Goal: Information Seeking & Learning: Learn about a topic

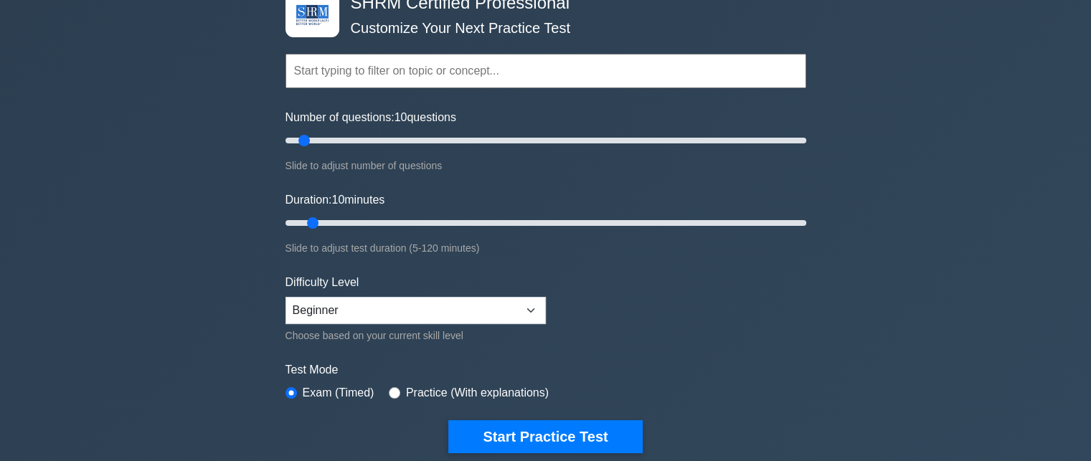
scroll to position [86, 0]
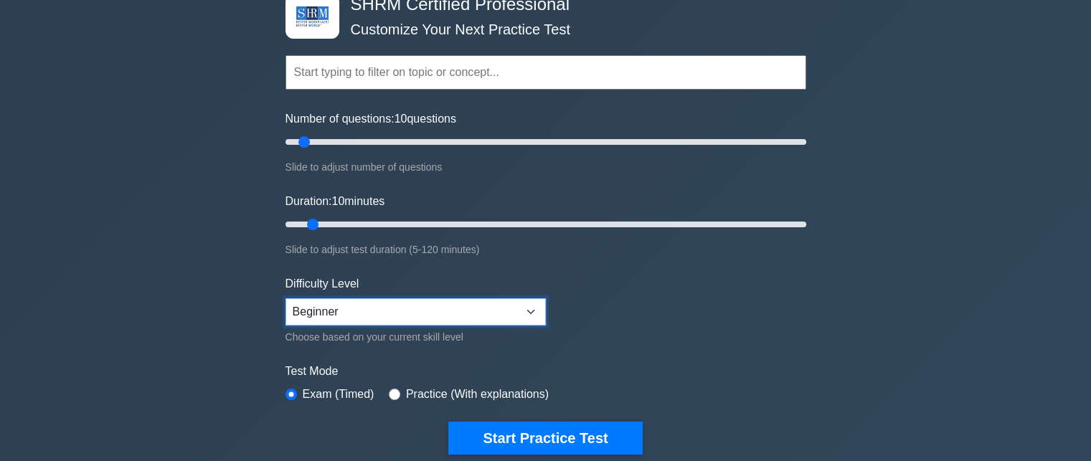
click at [539, 313] on select "Beginner Intermediate Expert" at bounding box center [415, 311] width 260 height 27
select select "intermediate"
click at [285, 298] on select "Beginner Intermediate Expert" at bounding box center [415, 311] width 260 height 27
click at [392, 393] on input "radio" at bounding box center [394, 394] width 11 height 11
radio input "true"
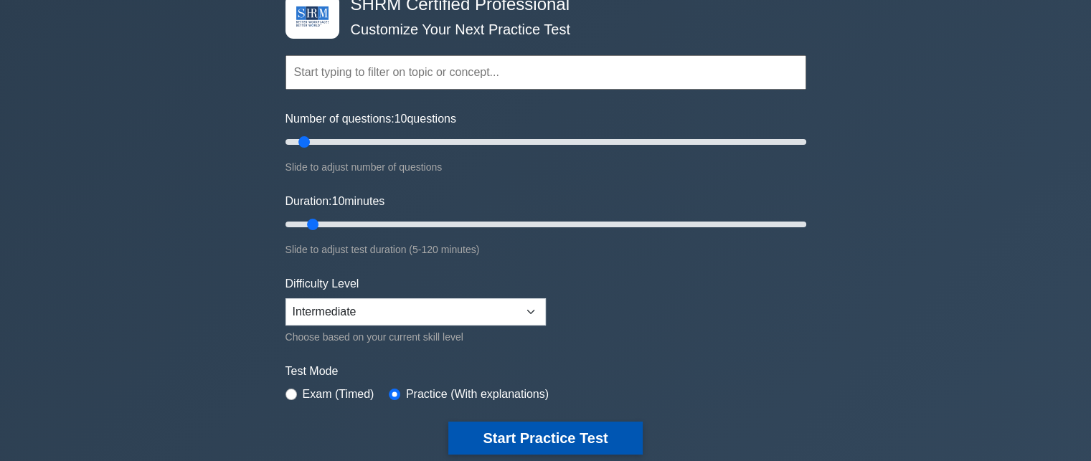
click at [536, 435] on button "Start Practice Test" at bounding box center [545, 438] width 194 height 33
click at [539, 438] on button "Start Practice Test" at bounding box center [545, 438] width 194 height 33
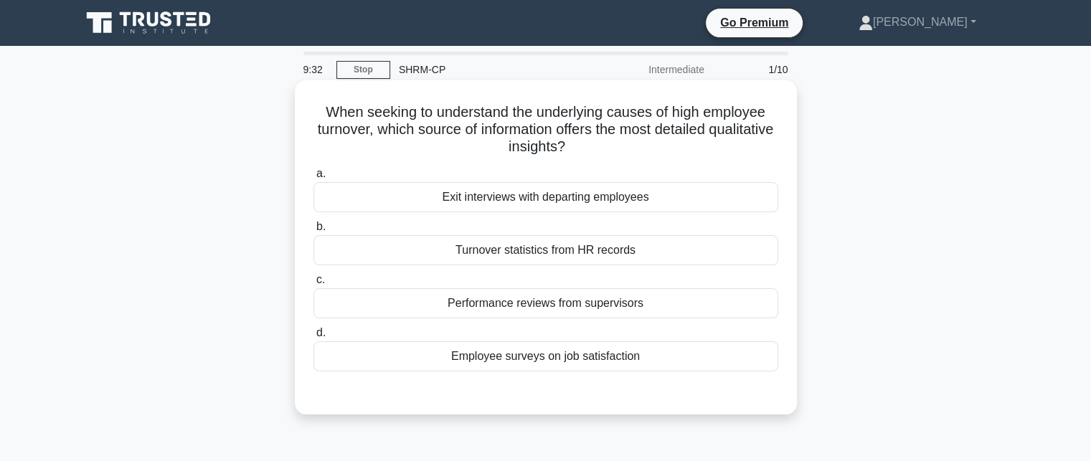
click at [595, 197] on div "Exit interviews with departing employees" at bounding box center [545, 197] width 465 height 30
click at [313, 179] on input "a. Exit interviews with departing employees" at bounding box center [313, 173] width 0 height 9
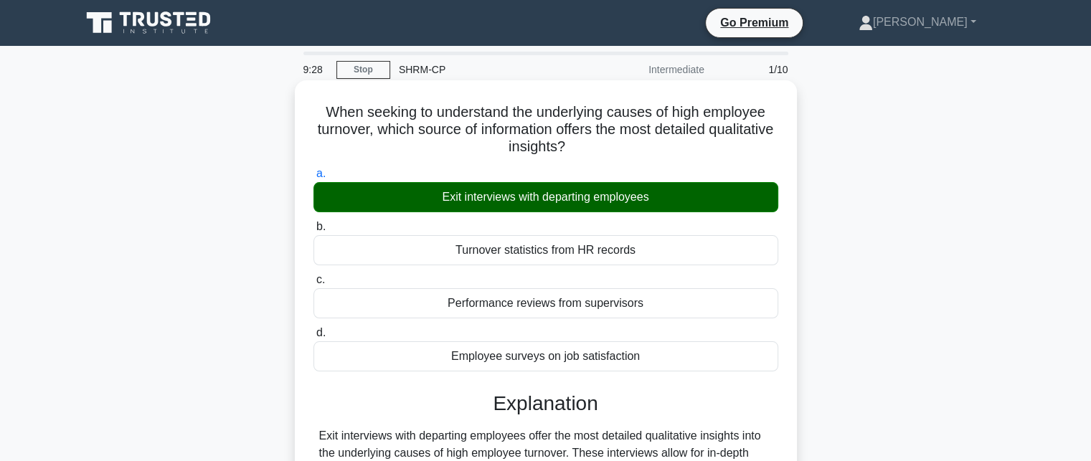
click at [313, 222] on input "b. Turnover statistics from HR records" at bounding box center [313, 226] width 0 height 9
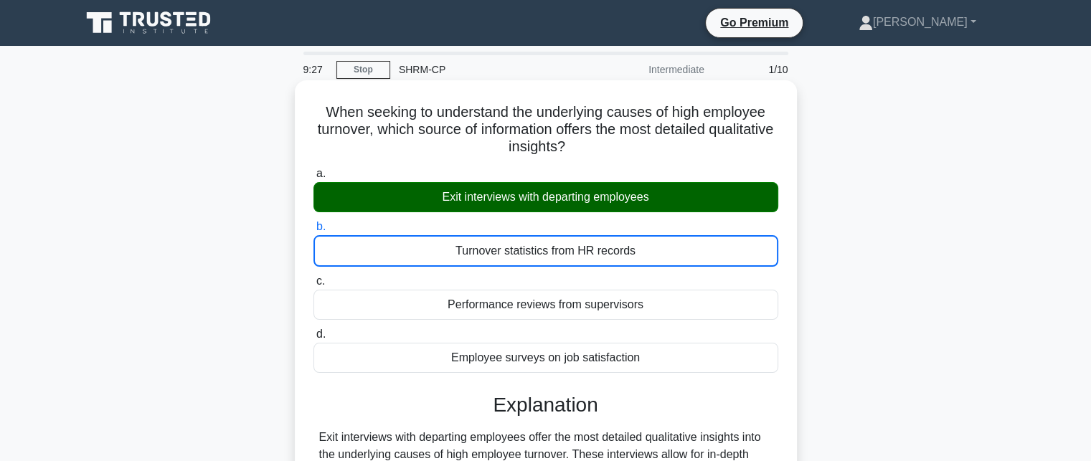
click at [313, 277] on input "c. Performance reviews from supervisors" at bounding box center [313, 281] width 0 height 9
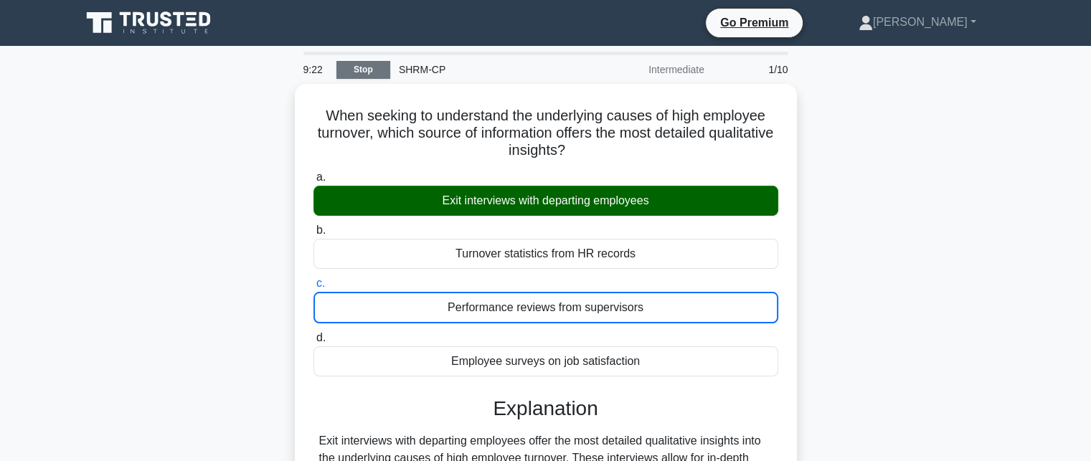
click at [369, 71] on link "Stop" at bounding box center [363, 70] width 54 height 18
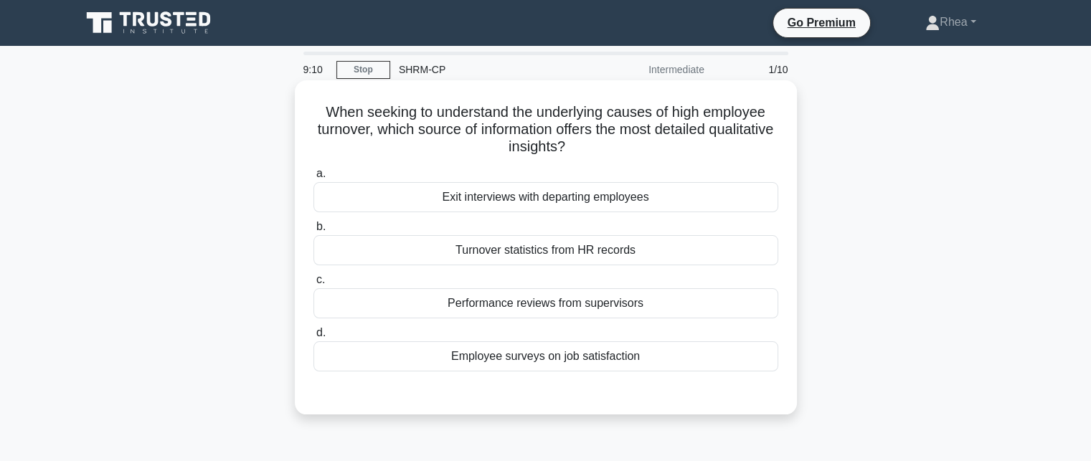
click at [535, 192] on div "Exit interviews with departing employees" at bounding box center [545, 197] width 465 height 30
click at [313, 179] on input "a. Exit interviews with departing employees" at bounding box center [313, 173] width 0 height 9
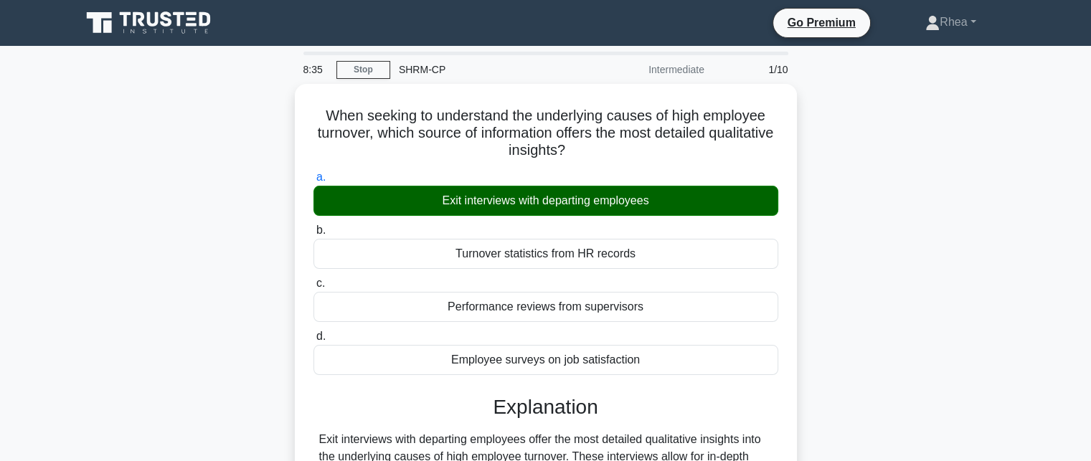
click at [189, 284] on div "When seeking to understand the underlying causes of high employee turnover, whi…" at bounding box center [545, 369] width 947 height 570
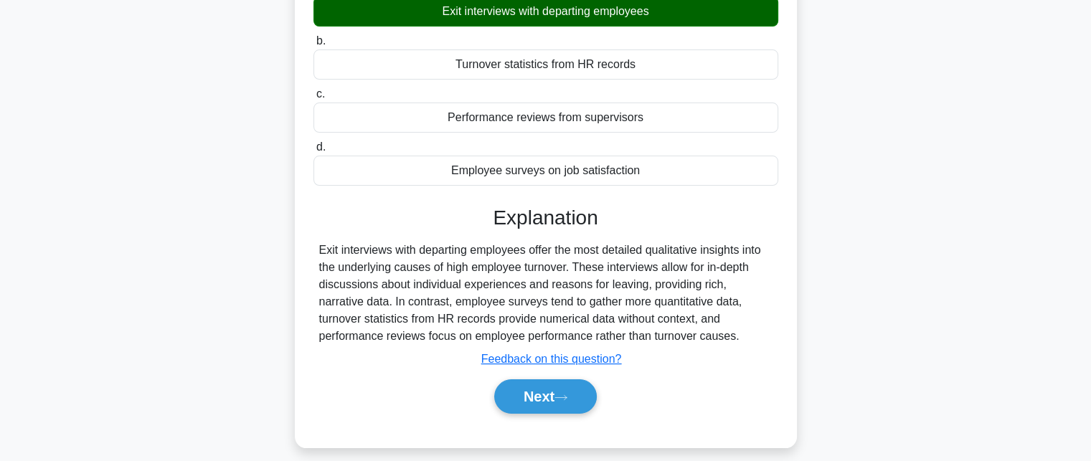
scroll to position [313, 0]
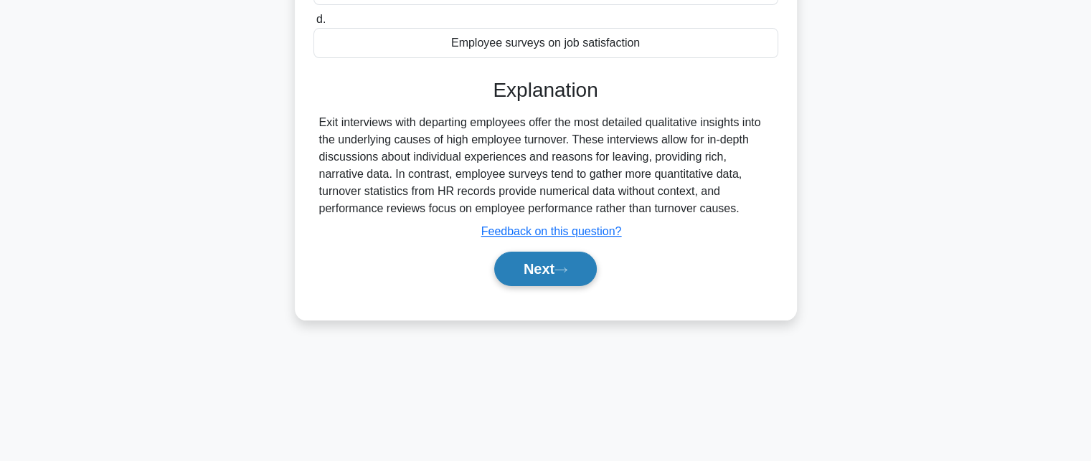
click at [536, 275] on button "Next" at bounding box center [545, 269] width 103 height 34
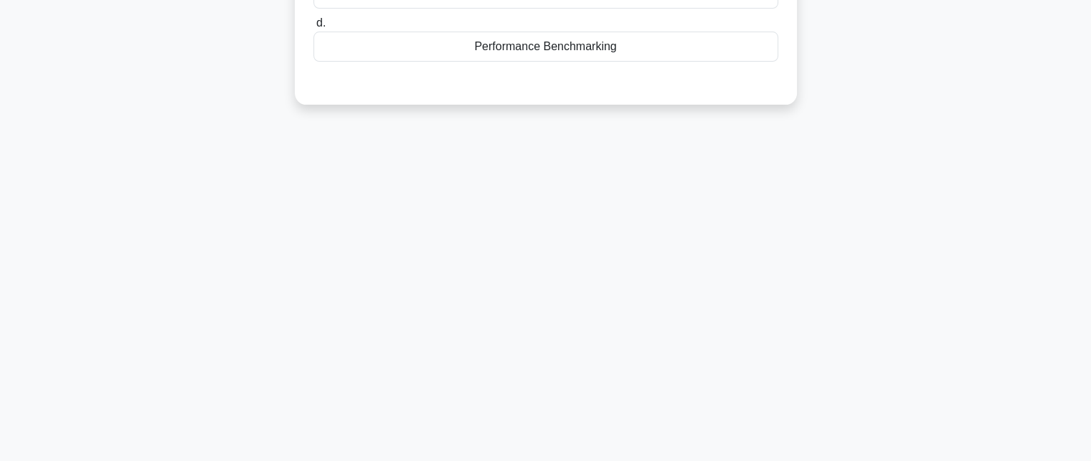
click at [968, 174] on div "8:29 Stop SHRM-CP Intermediate 2/10 When performing a workflow analysis, which …" at bounding box center [545, 96] width 947 height 717
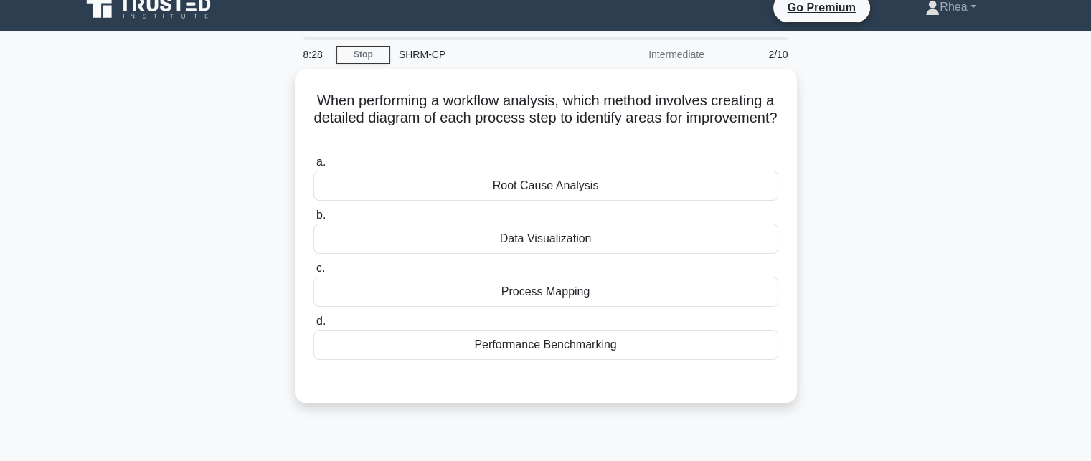
scroll to position [0, 0]
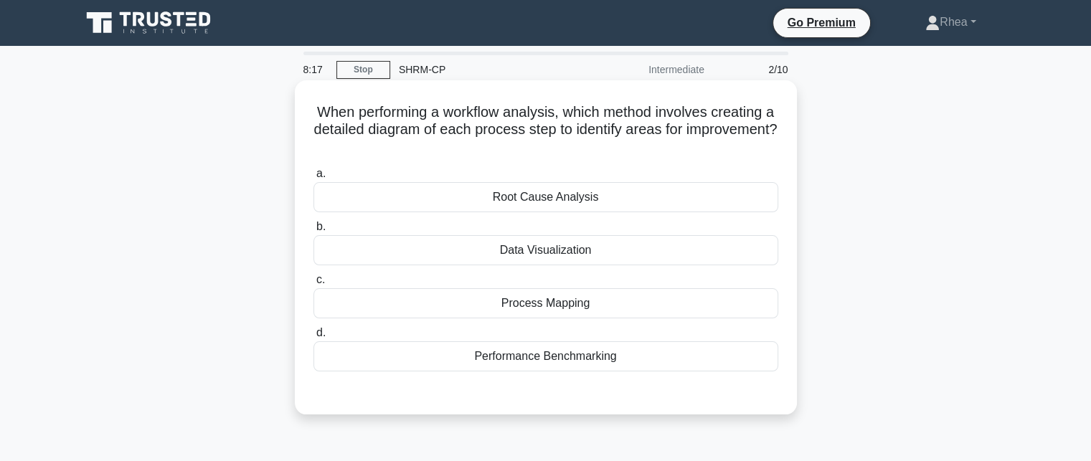
click at [637, 306] on div "Process Mapping" at bounding box center [545, 303] width 465 height 30
click at [313, 285] on input "c. Process Mapping" at bounding box center [313, 279] width 0 height 9
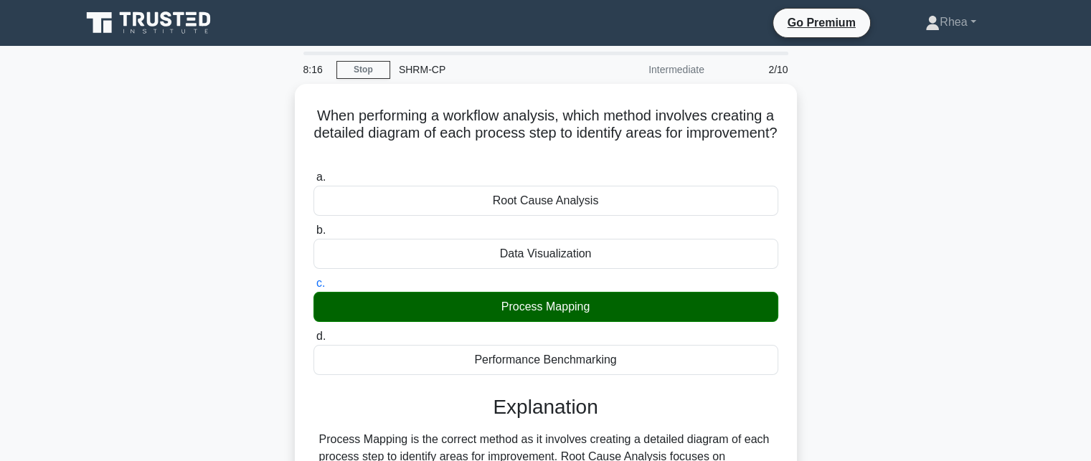
click at [920, 361] on div "When performing a workflow analysis, which method involves creating a detailed …" at bounding box center [545, 369] width 947 height 570
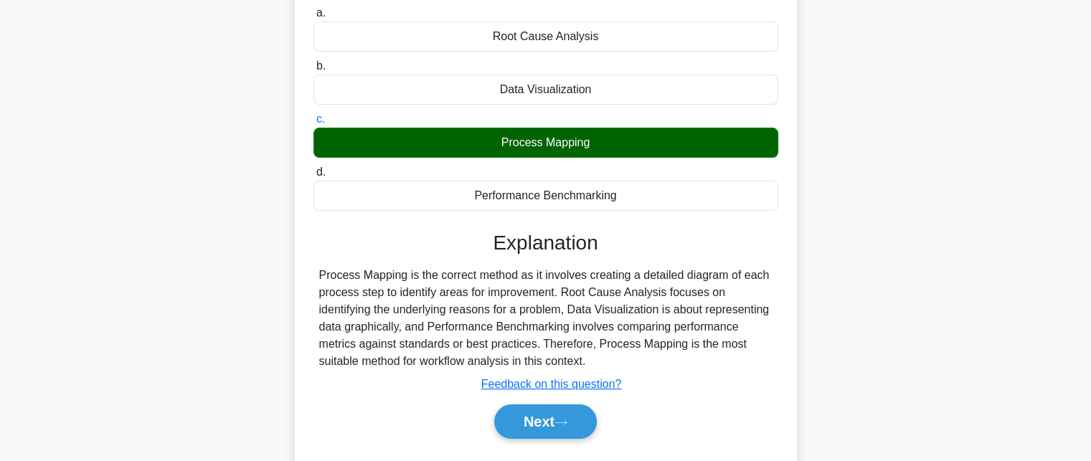
scroll to position [172, 0]
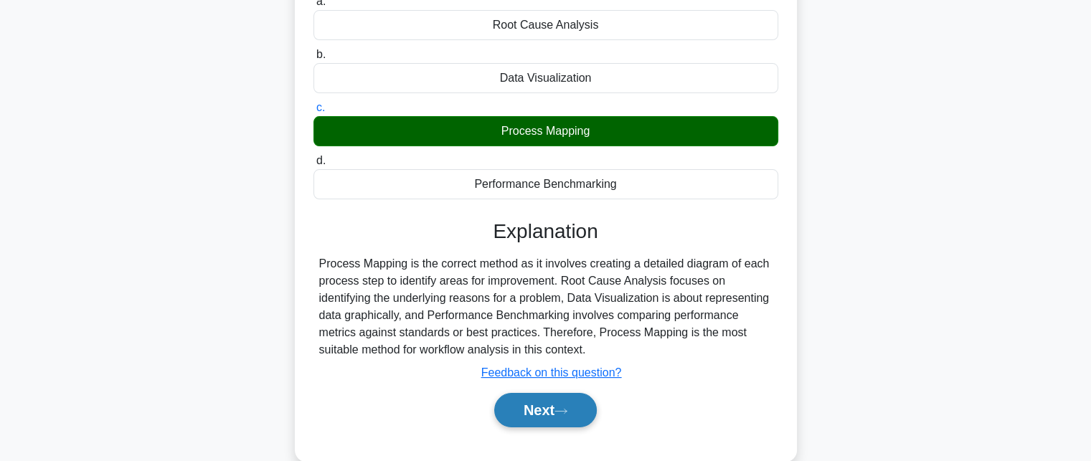
click at [573, 416] on button "Next" at bounding box center [545, 410] width 103 height 34
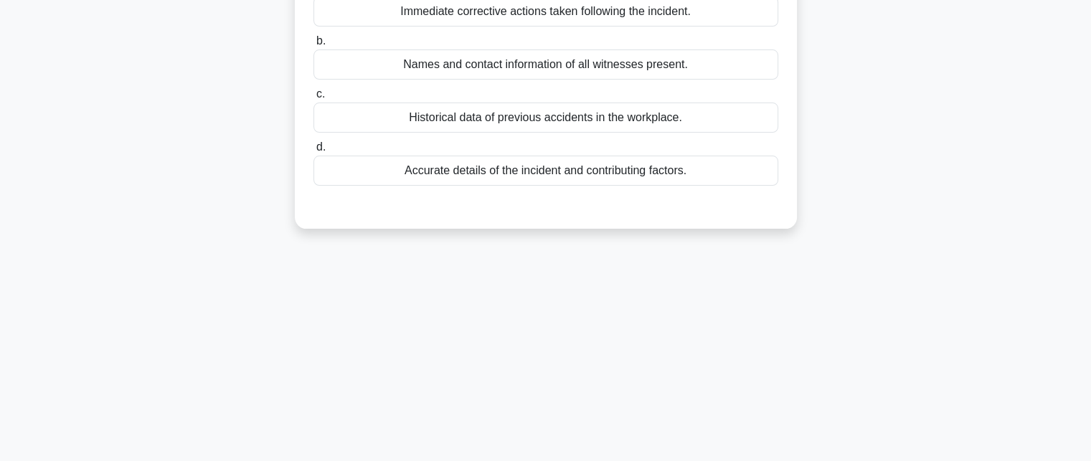
click at [1036, 192] on main "8:08 Stop SHRM-CP Intermediate 3/10 When reporting a [MEDICAL_DATA], which elem…" at bounding box center [545, 238] width 1091 height 729
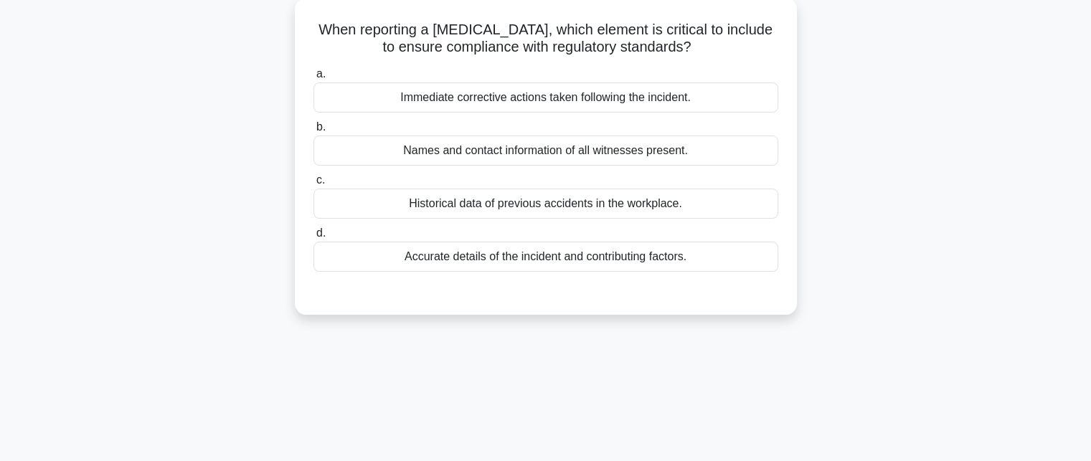
scroll to position [57, 0]
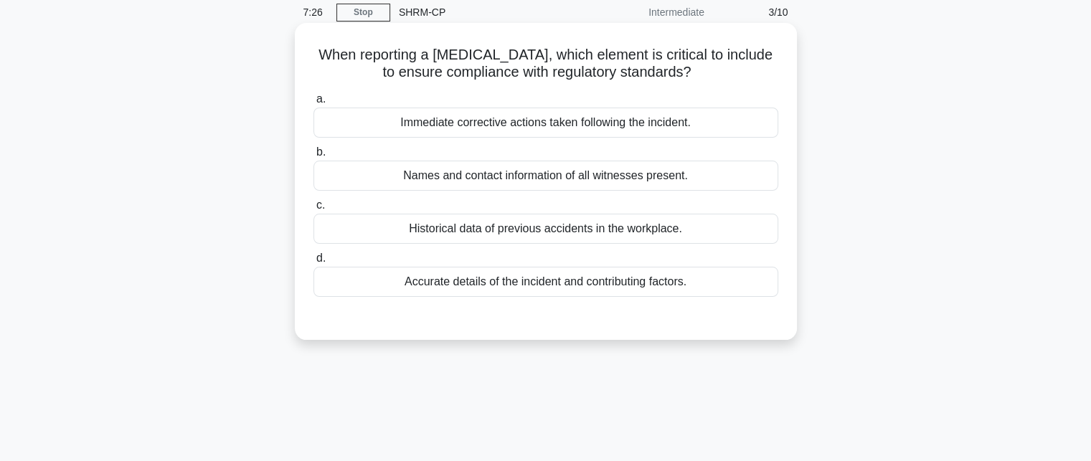
click at [519, 120] on div "Immediate corrective actions taken following the incident." at bounding box center [545, 123] width 465 height 30
click at [313, 104] on input "a. Immediate corrective actions taken following the incident." at bounding box center [313, 99] width 0 height 9
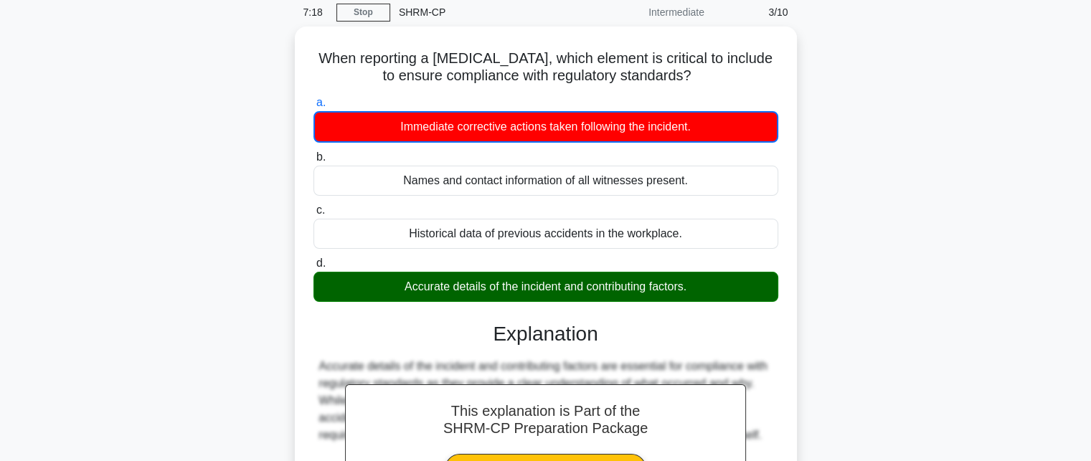
scroll to position [313, 0]
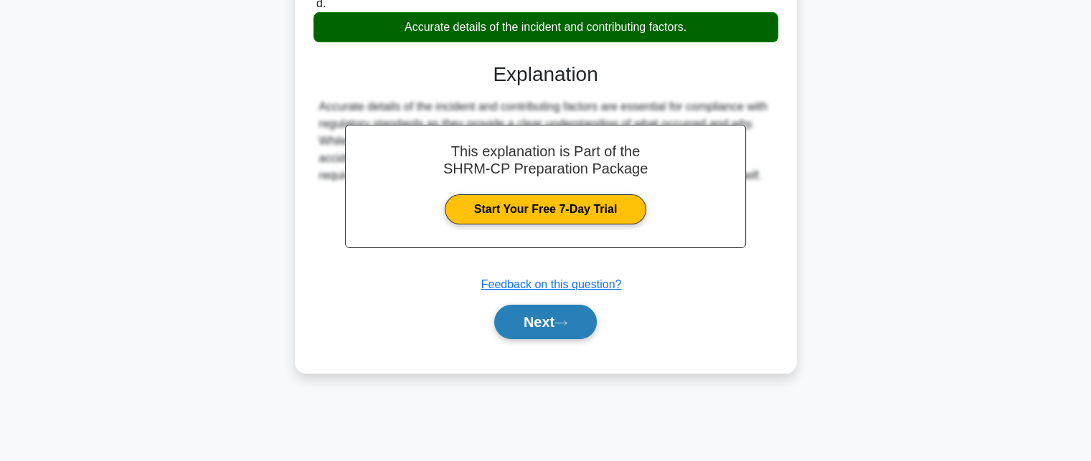
click at [542, 320] on button "Next" at bounding box center [545, 322] width 103 height 34
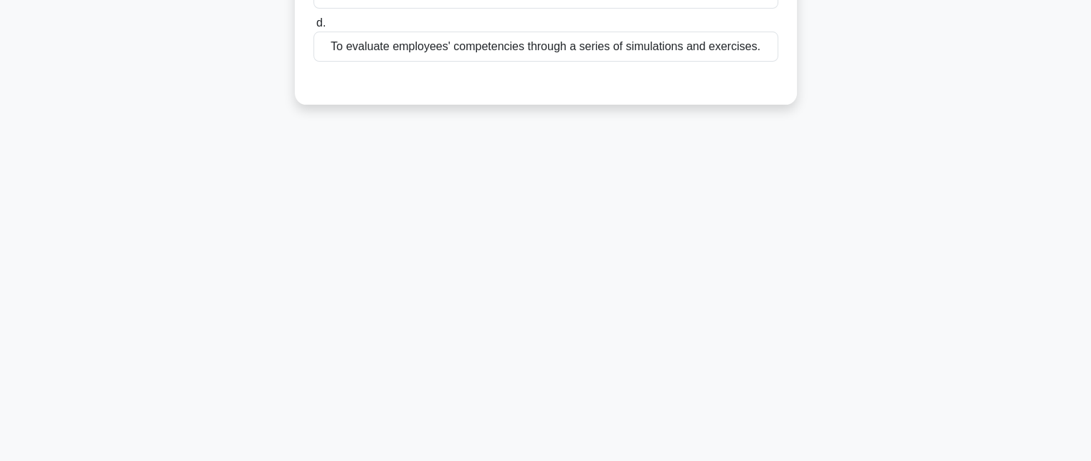
drag, startPoint x: 542, startPoint y: 320, endPoint x: 502, endPoint y: 179, distance: 146.2
click at [502, 179] on div "7:12 Stop SHRM-CP Intermediate 4/10 What is the primary purpose of an assessmen…" at bounding box center [545, 96] width 947 height 717
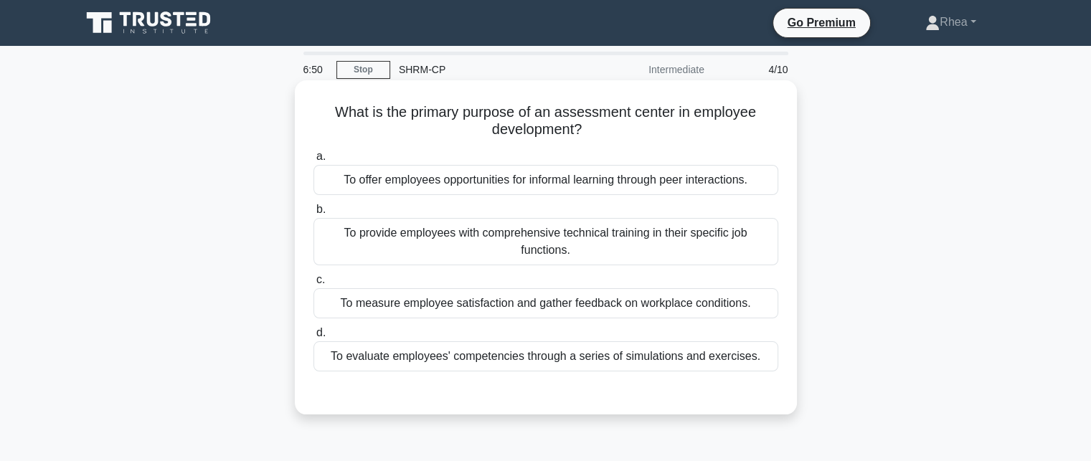
click at [633, 359] on div "To evaluate employees' competencies through a series of simulations and exercis…" at bounding box center [545, 356] width 465 height 30
click at [313, 338] on input "d. To evaluate employees' competencies through a series of simulations and exer…" at bounding box center [313, 332] width 0 height 9
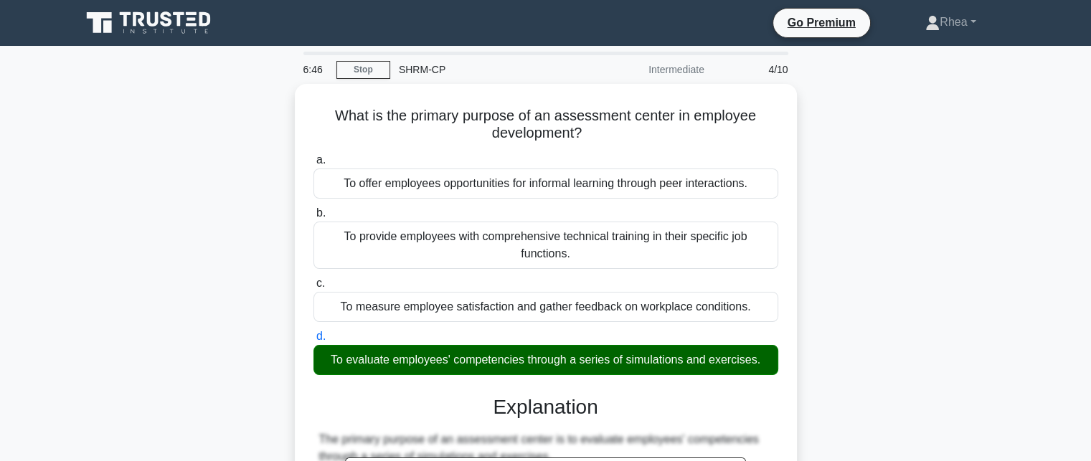
click at [1090, 379] on main "6:46 Stop SHRM-CP Intermediate 4/10 What is the primary purpose of an assessmen…" at bounding box center [545, 410] width 1091 height 729
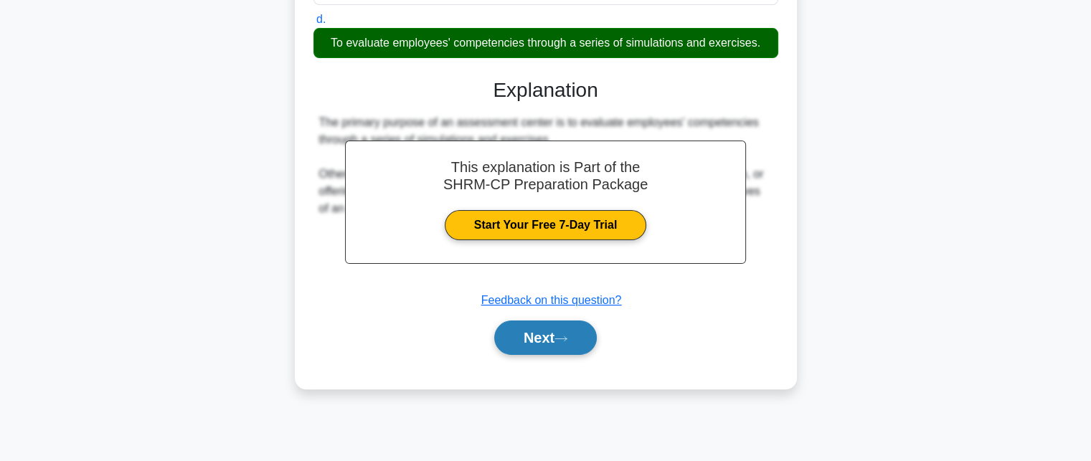
click at [549, 347] on button "Next" at bounding box center [545, 338] width 103 height 34
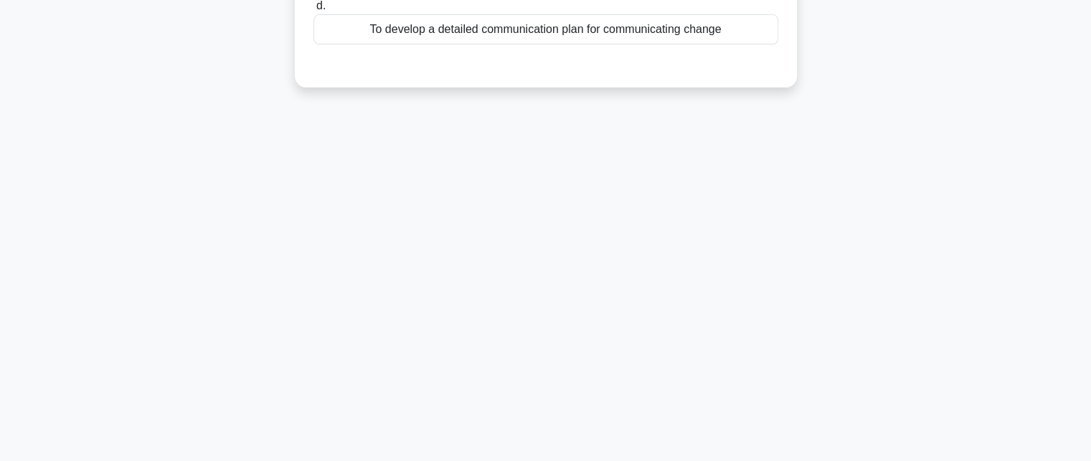
scroll to position [0, 0]
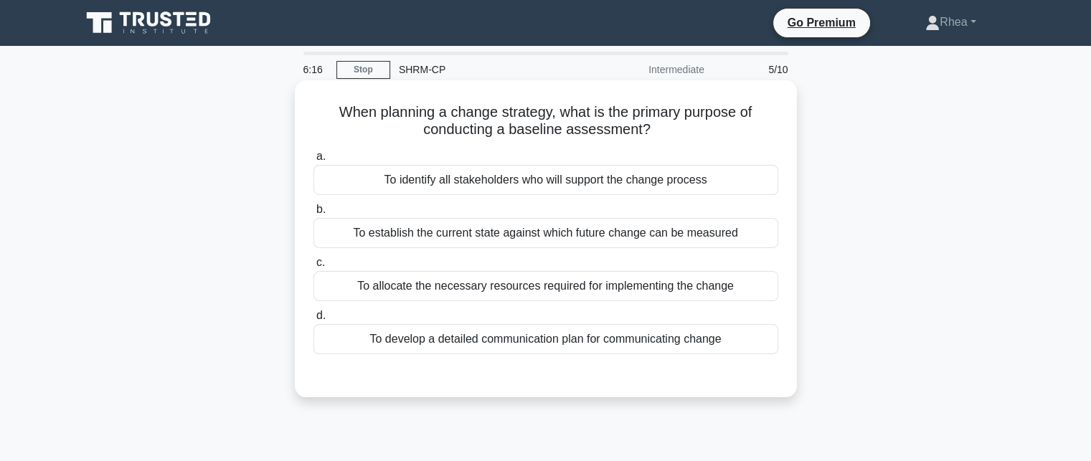
click at [633, 232] on div "To establish the current state against which future change can be measured" at bounding box center [545, 233] width 465 height 30
click at [313, 214] on input "b. To establish the current state against which future change can be measured" at bounding box center [313, 209] width 0 height 9
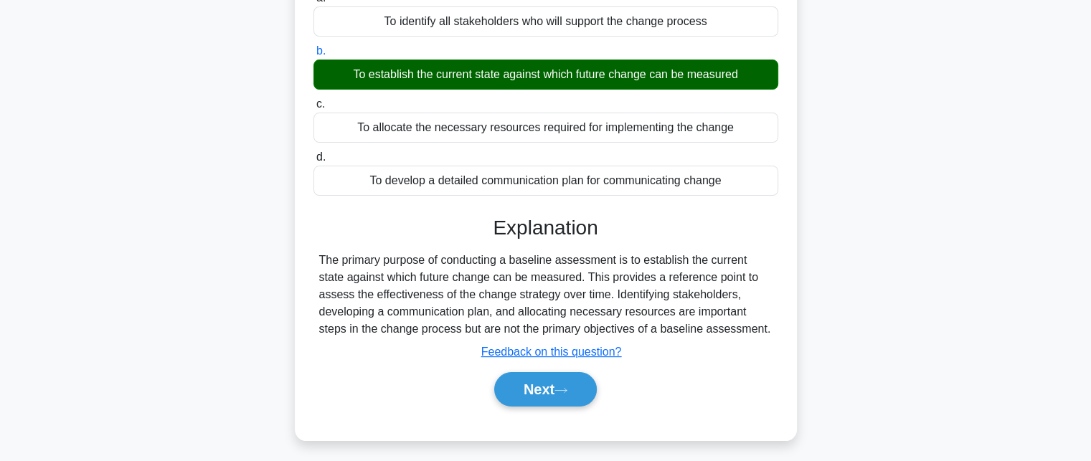
scroll to position [172, 0]
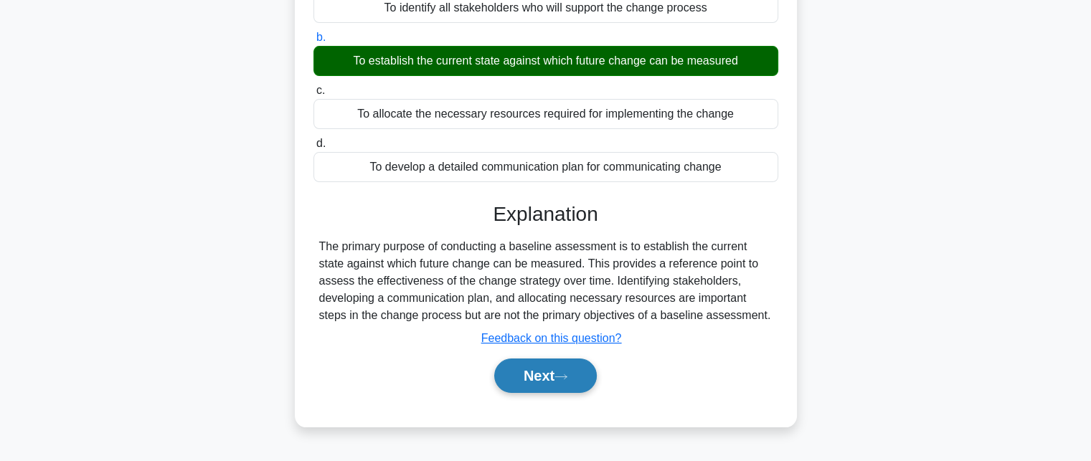
click at [548, 379] on button "Next" at bounding box center [545, 376] width 103 height 34
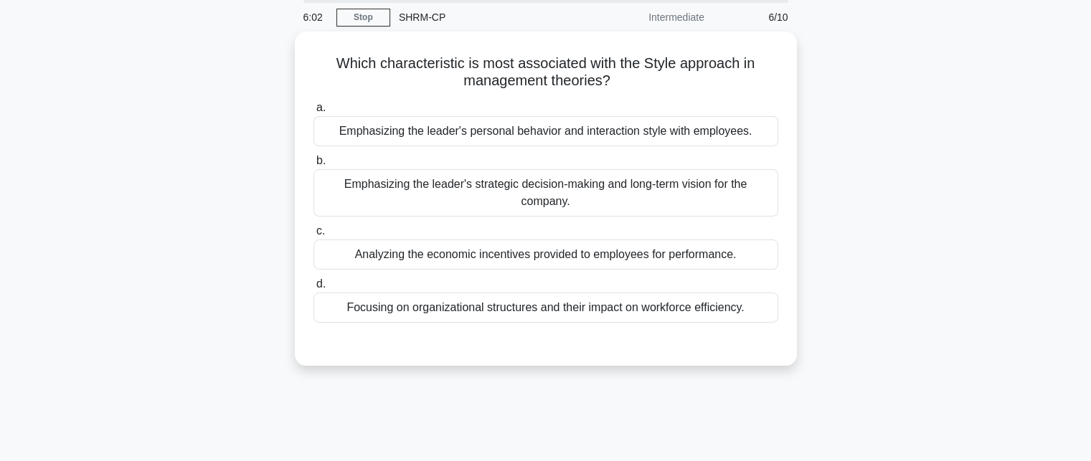
scroll to position [29, 0]
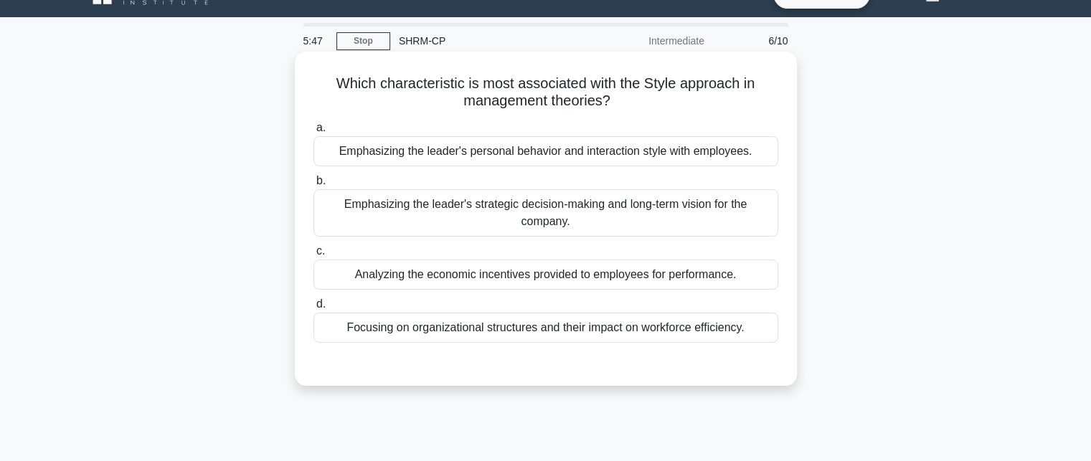
click at [671, 146] on div "Emphasizing the leader's personal behavior and interaction style with employees." at bounding box center [545, 151] width 465 height 30
click at [313, 133] on input "a. Emphasizing the leader's personal behavior and interaction style with employ…" at bounding box center [313, 127] width 0 height 9
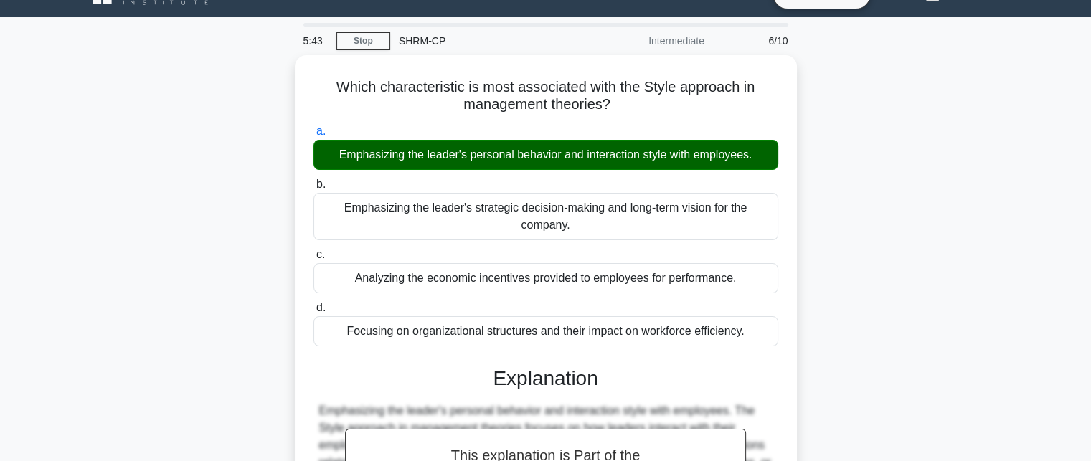
scroll to position [313, 0]
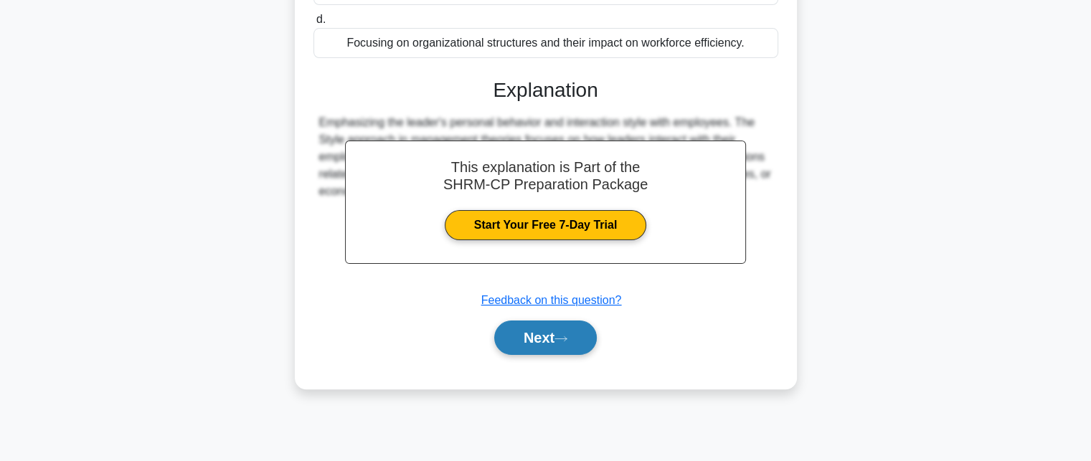
click at [566, 344] on button "Next" at bounding box center [545, 338] width 103 height 34
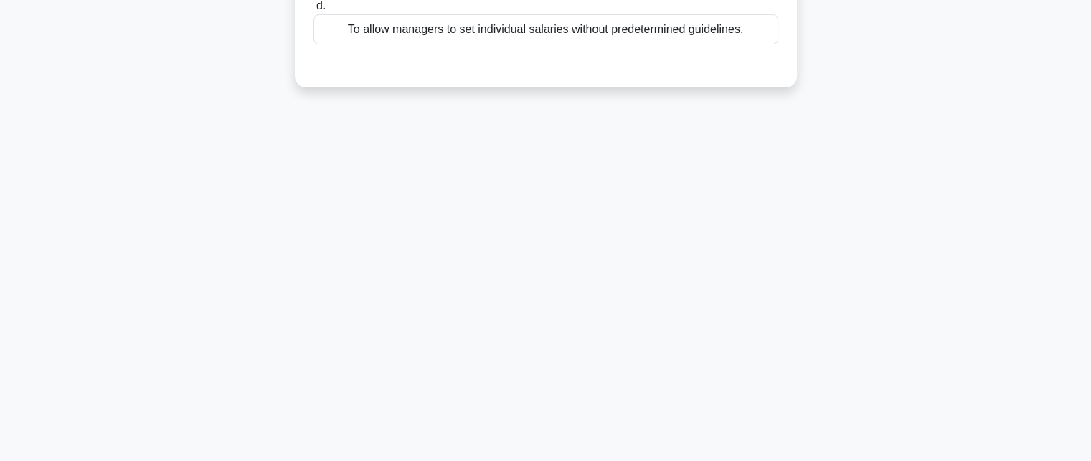
scroll to position [0, 0]
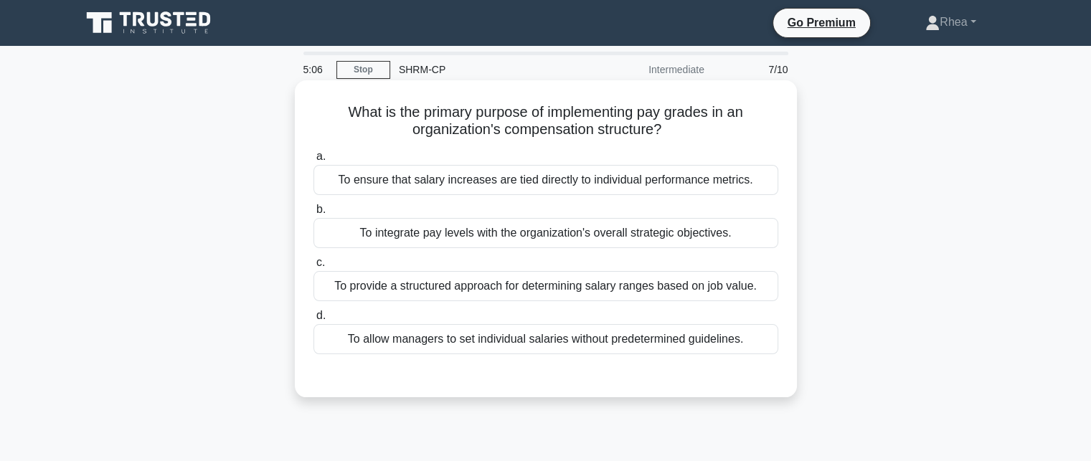
click at [622, 283] on div "To provide a structured approach for determining salary ranges based on job val…" at bounding box center [545, 286] width 465 height 30
click at [313, 268] on input "c. To provide a structured approach for determining salary ranges based on job …" at bounding box center [313, 262] width 0 height 9
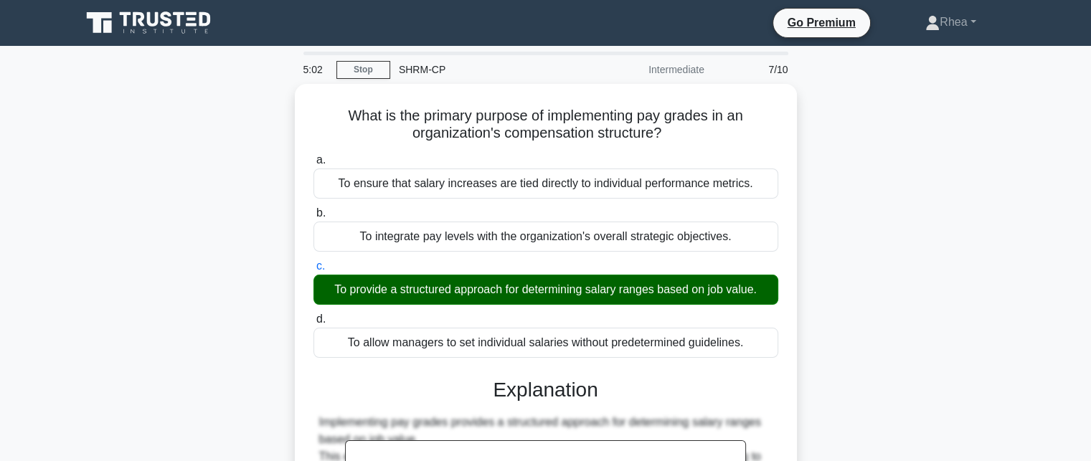
scroll to position [313, 0]
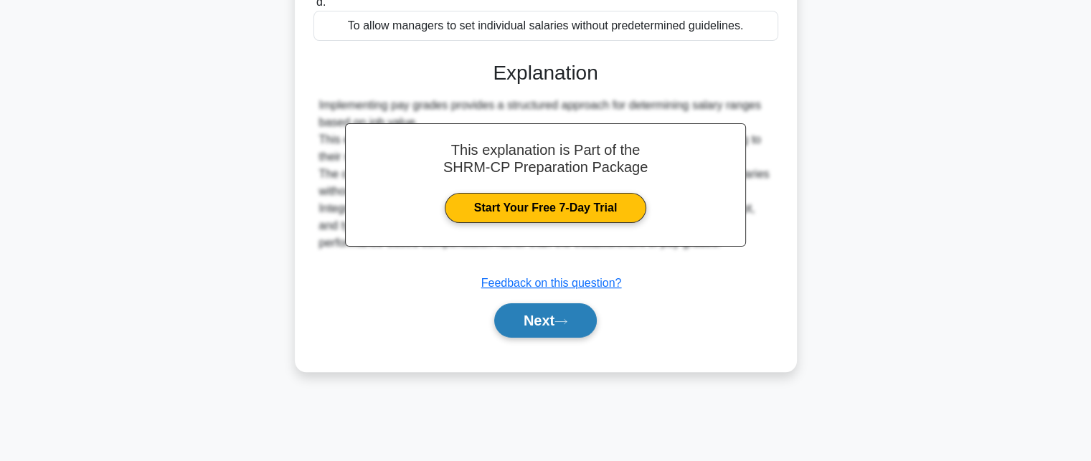
click at [535, 313] on button "Next" at bounding box center [545, 320] width 103 height 34
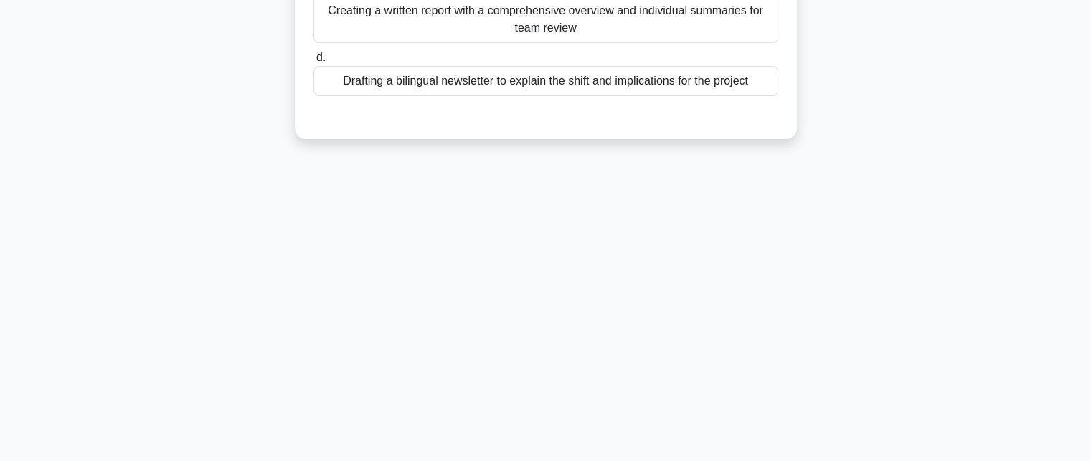
scroll to position [0, 0]
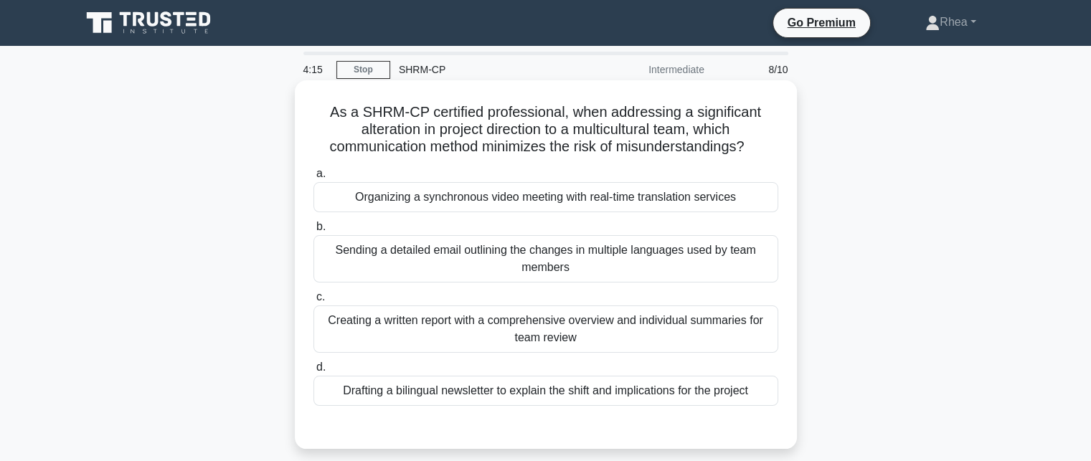
click at [668, 394] on div "Drafting a bilingual newsletter to explain the shift and implications for the p…" at bounding box center [545, 391] width 465 height 30
click at [313, 372] on input "d. Drafting a bilingual newsletter to explain the shift and implications for th…" at bounding box center [313, 367] width 0 height 9
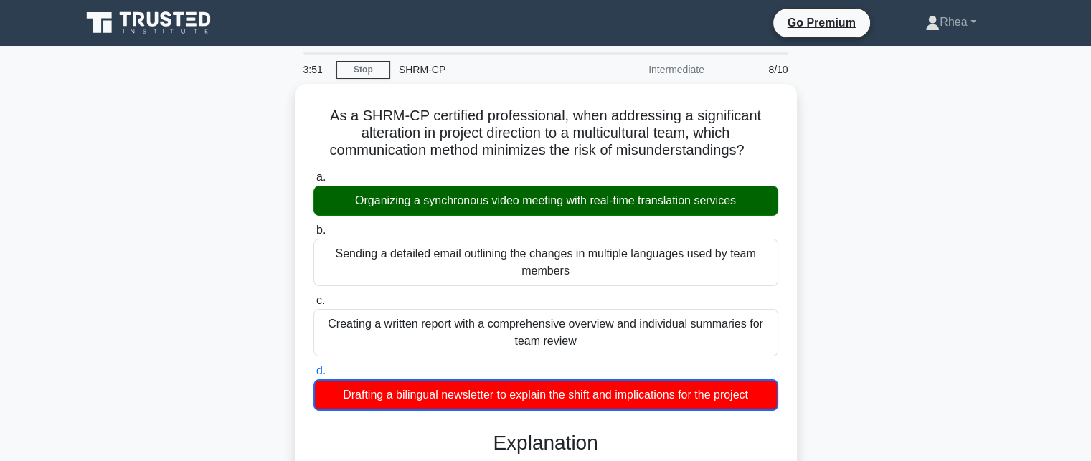
scroll to position [403, 0]
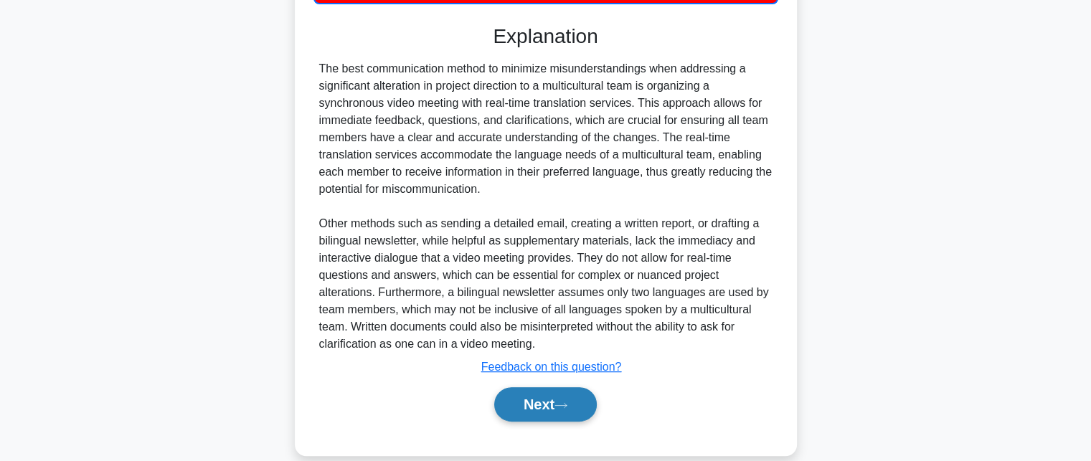
click at [543, 410] on button "Next" at bounding box center [545, 404] width 103 height 34
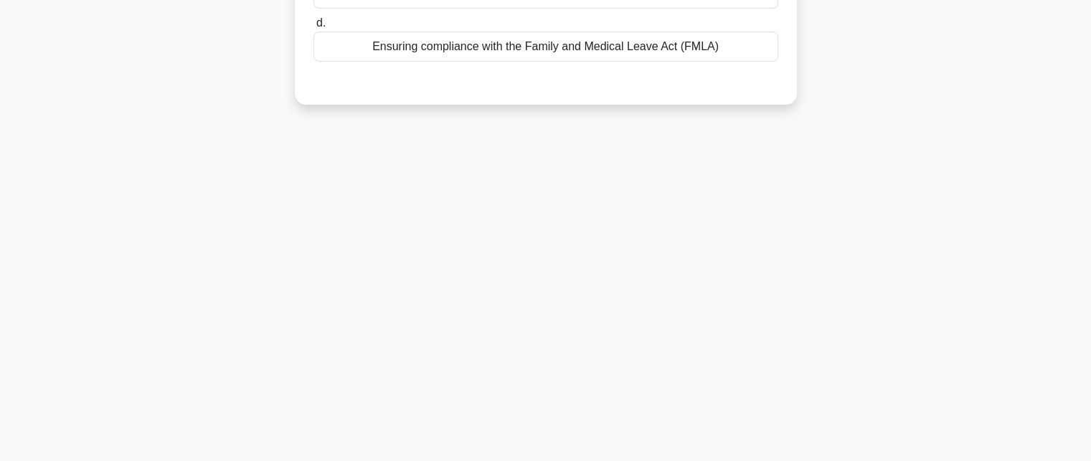
scroll to position [0, 0]
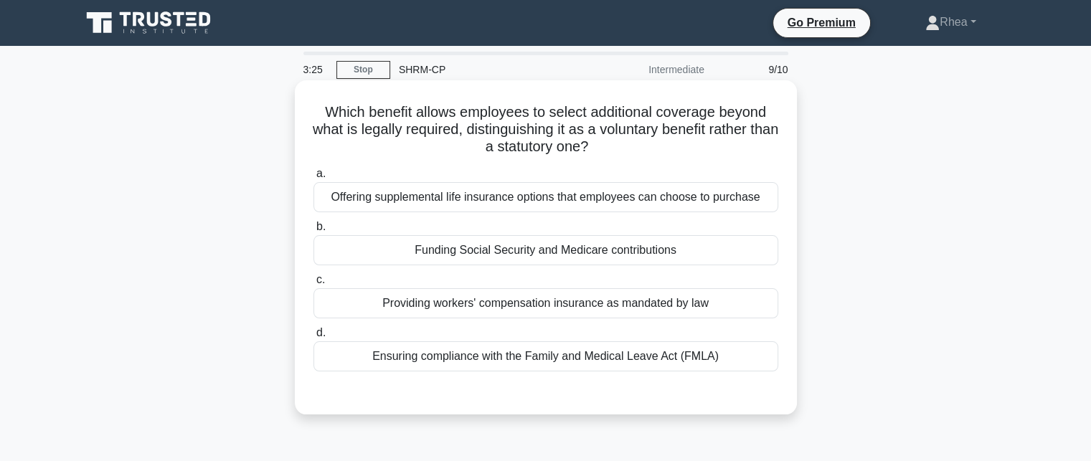
click at [693, 195] on div "Offering supplemental life insurance options that employees can choose to purch…" at bounding box center [545, 197] width 465 height 30
click at [313, 179] on input "a. Offering supplemental life insurance options that employees can choose to pu…" at bounding box center [313, 173] width 0 height 9
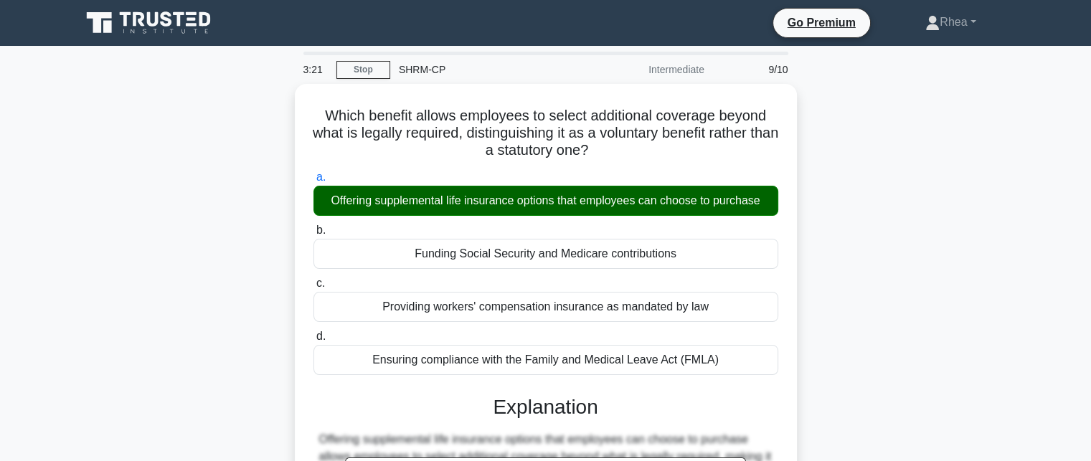
scroll to position [313, 0]
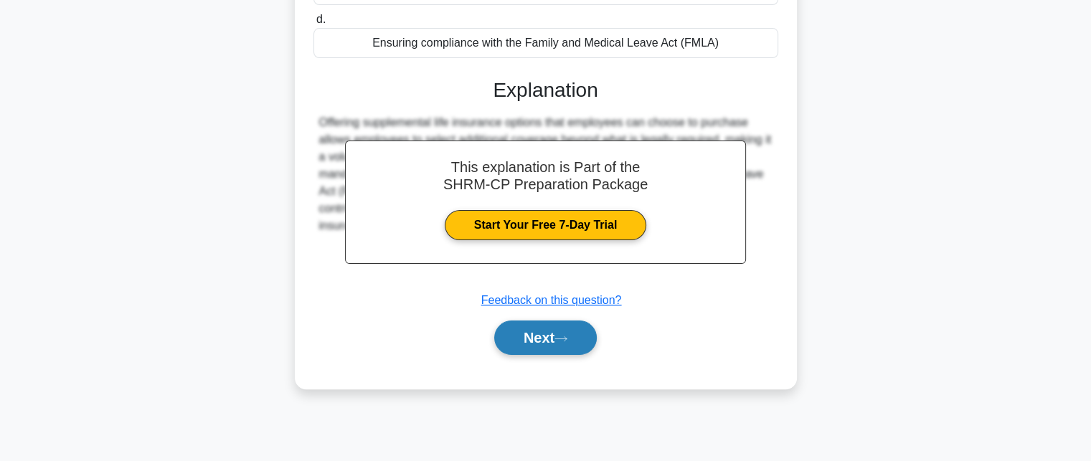
click at [539, 341] on button "Next" at bounding box center [545, 338] width 103 height 34
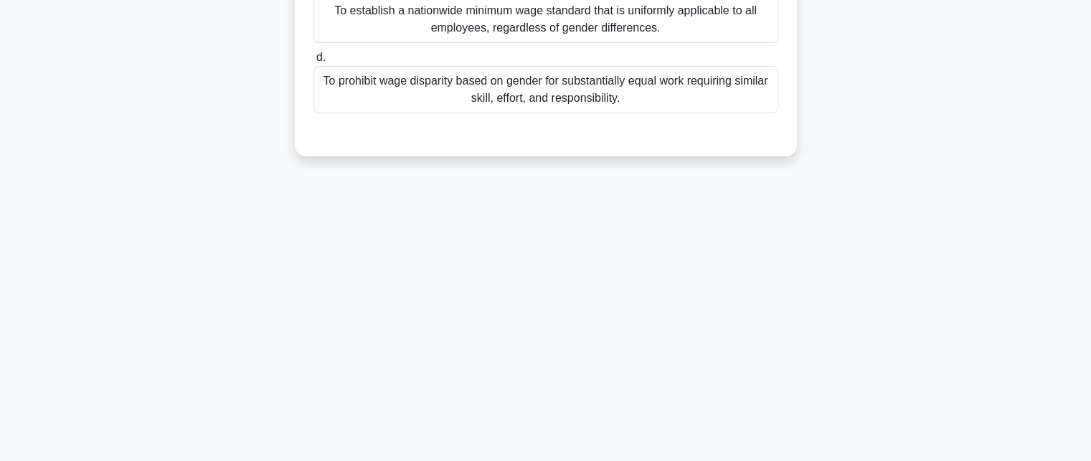
scroll to position [0, 0]
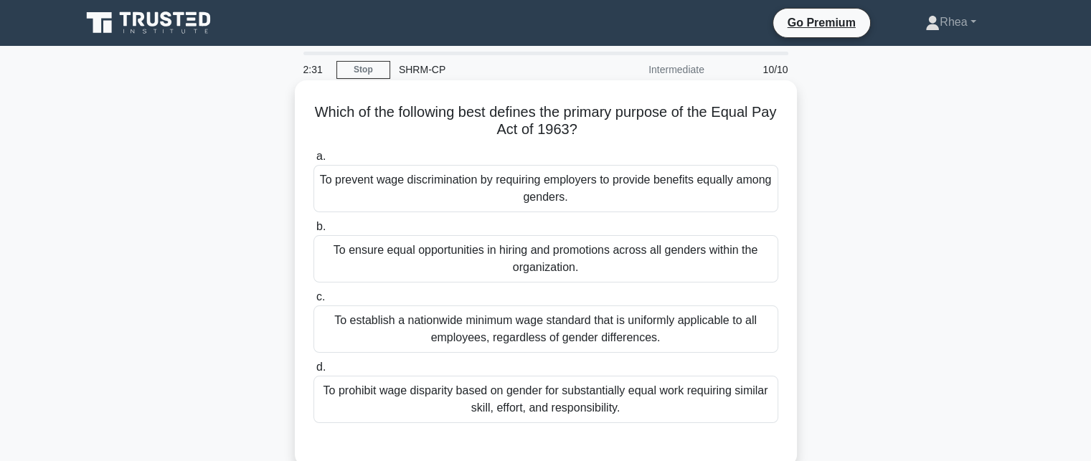
click at [561, 333] on div "To establish a nationwide minimum wage standard that is uniformly applicable to…" at bounding box center [545, 329] width 465 height 47
click at [313, 302] on input "c. To establish a nationwide minimum wage standard that is uniformly applicable…" at bounding box center [313, 297] width 0 height 9
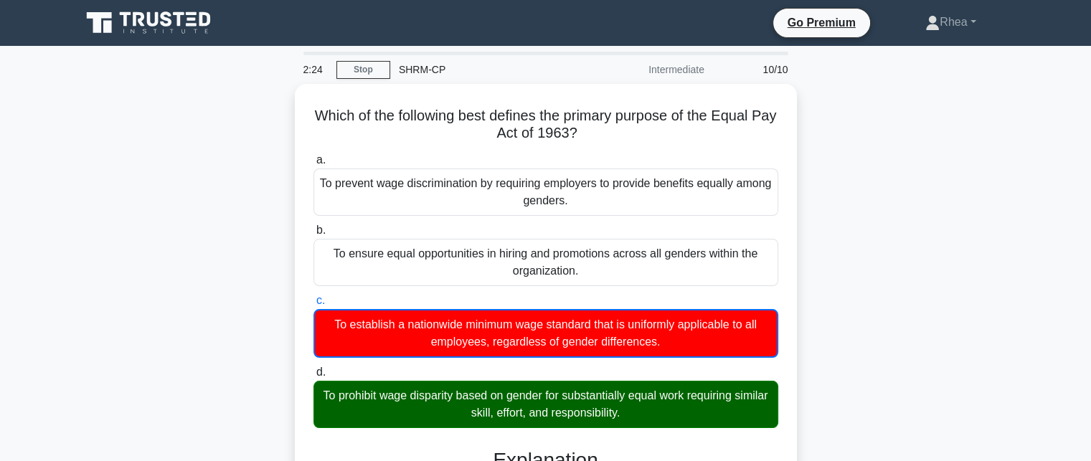
scroll to position [320, 0]
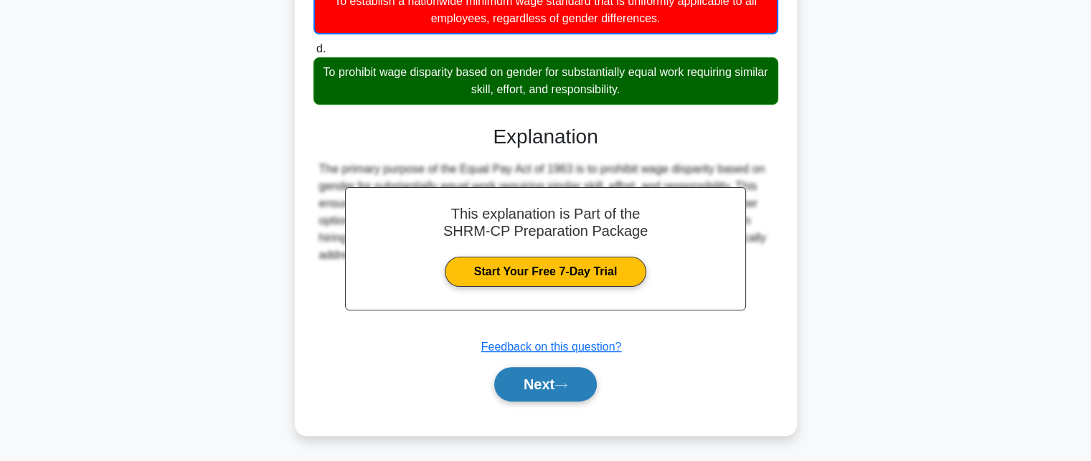
click at [536, 387] on button "Next" at bounding box center [545, 384] width 103 height 34
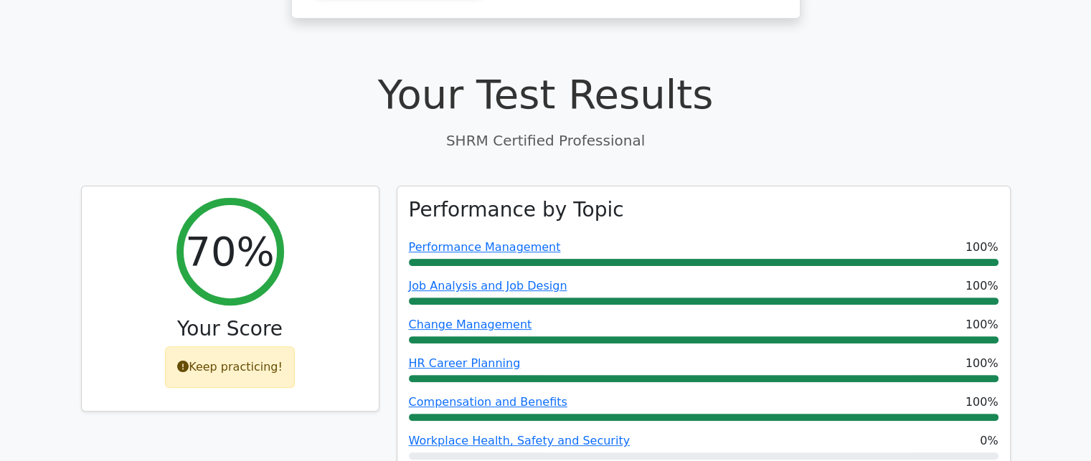
scroll to position [806, 0]
